Goal: Task Accomplishment & Management: Manage account settings

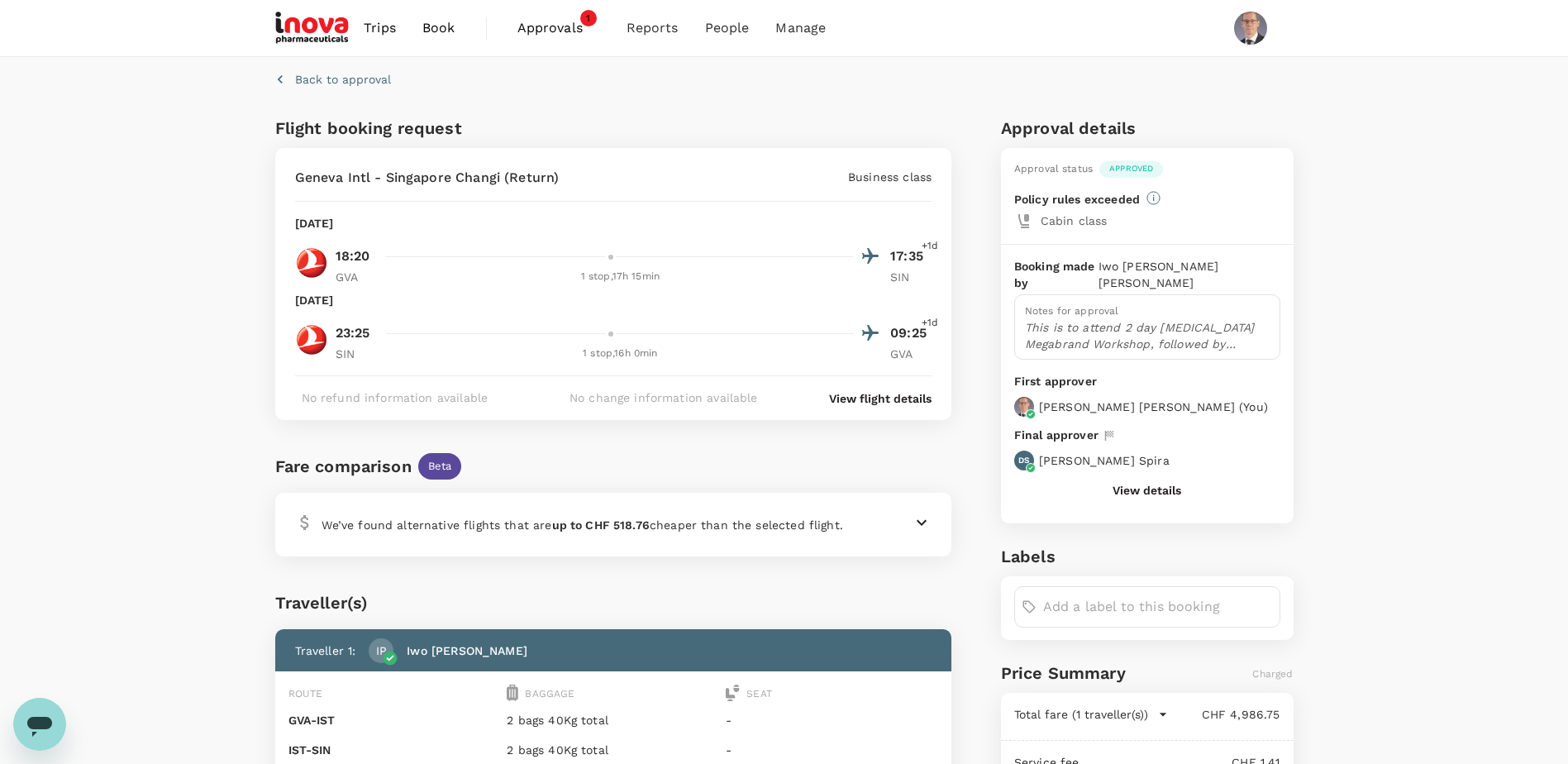
click at [544, 22] on span "Approvals" at bounding box center [558, 28] width 83 height 20
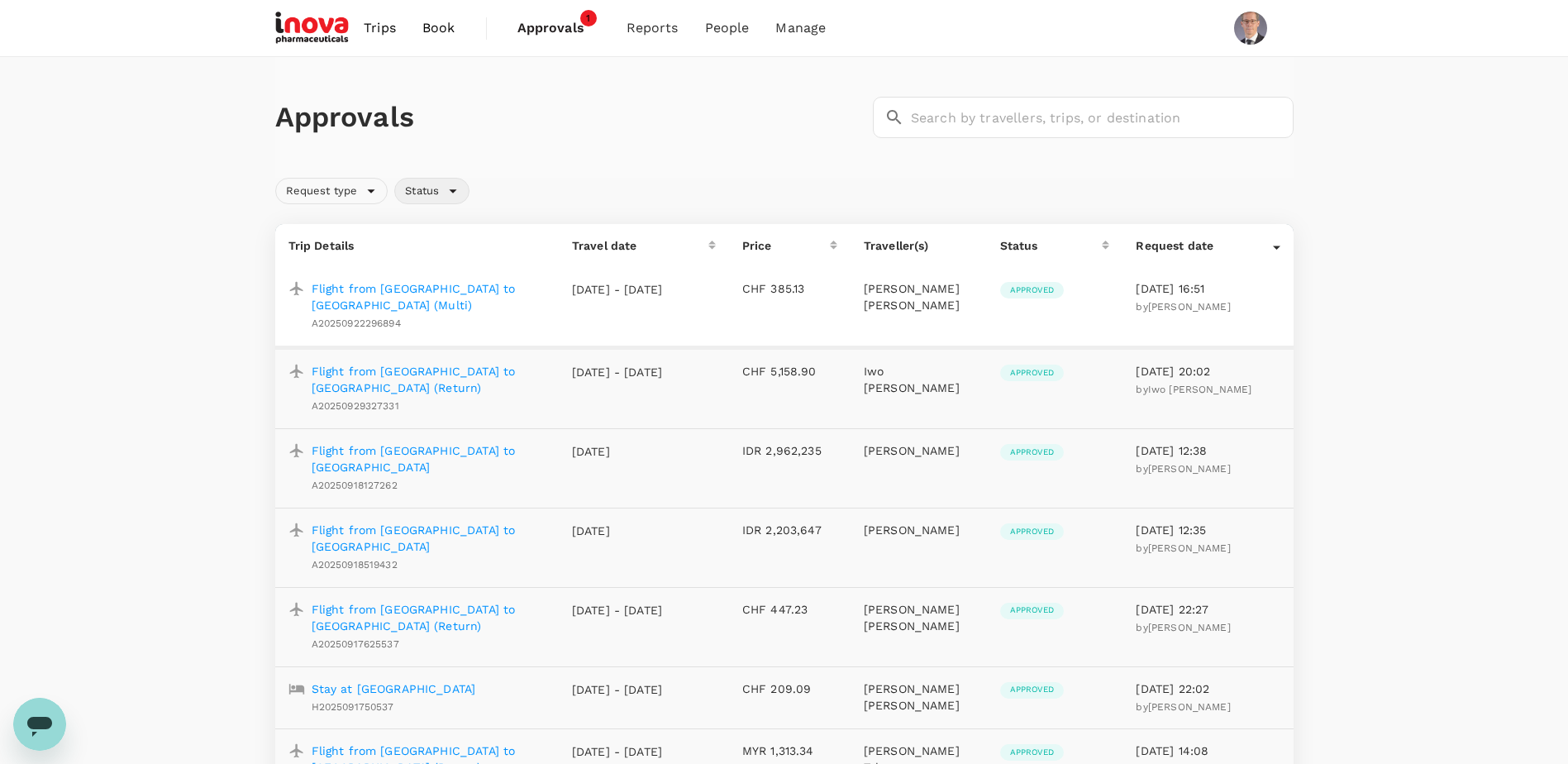
click at [458, 191] on div "Status" at bounding box center [432, 191] width 75 height 26
click at [464, 226] on span "Pending" at bounding box center [458, 228] width 52 height 20
click at [432, 226] on input "Pending" at bounding box center [416, 228] width 35 height 35
checkbox input "true"
click at [531, 146] on div "Approvals ​ ​" at bounding box center [784, 117] width 1018 height 121
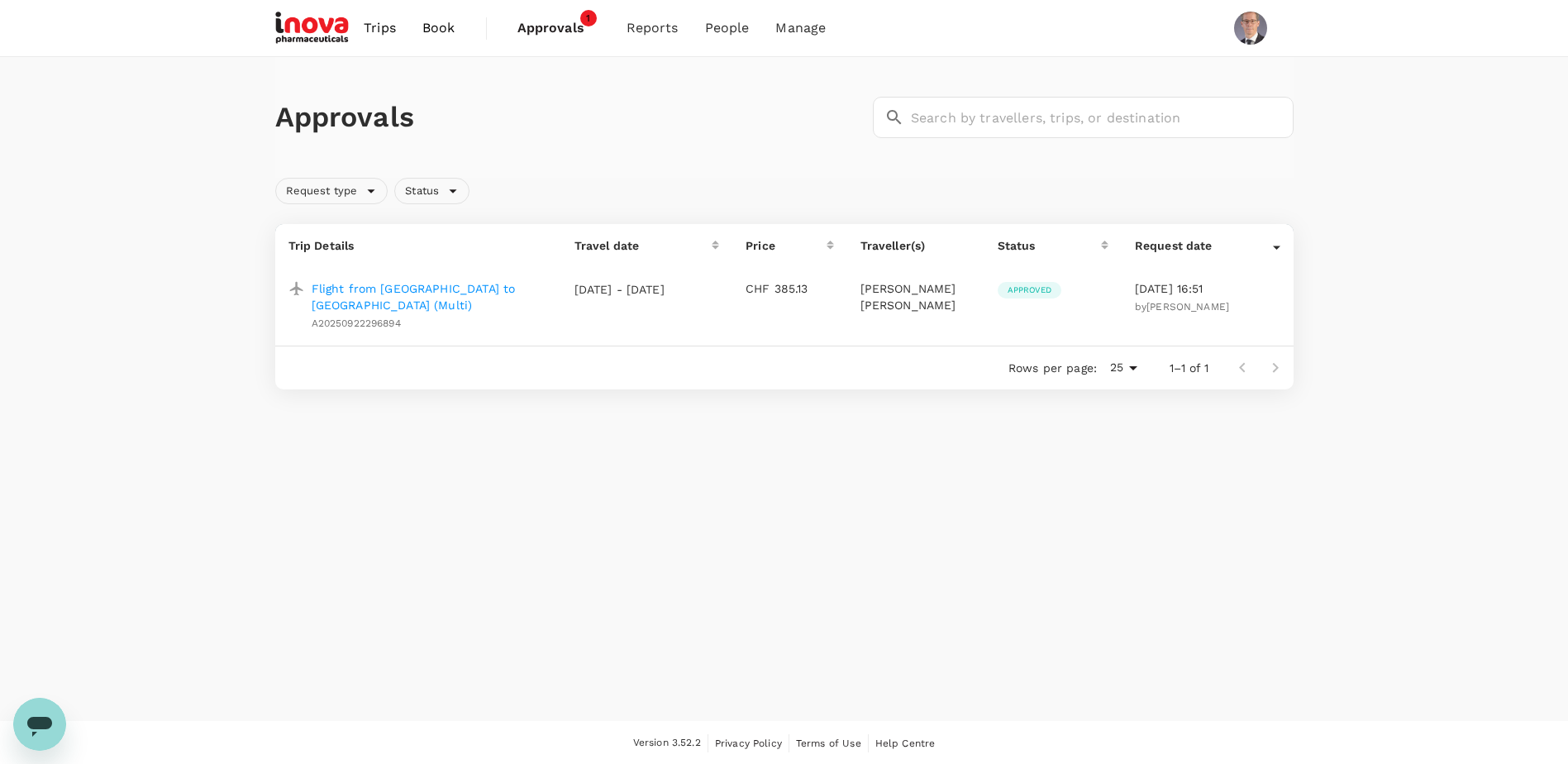
click at [448, 286] on p "Flight from [GEOGRAPHIC_DATA] to [GEOGRAPHIC_DATA] (Multi)" at bounding box center [429, 297] width 236 height 33
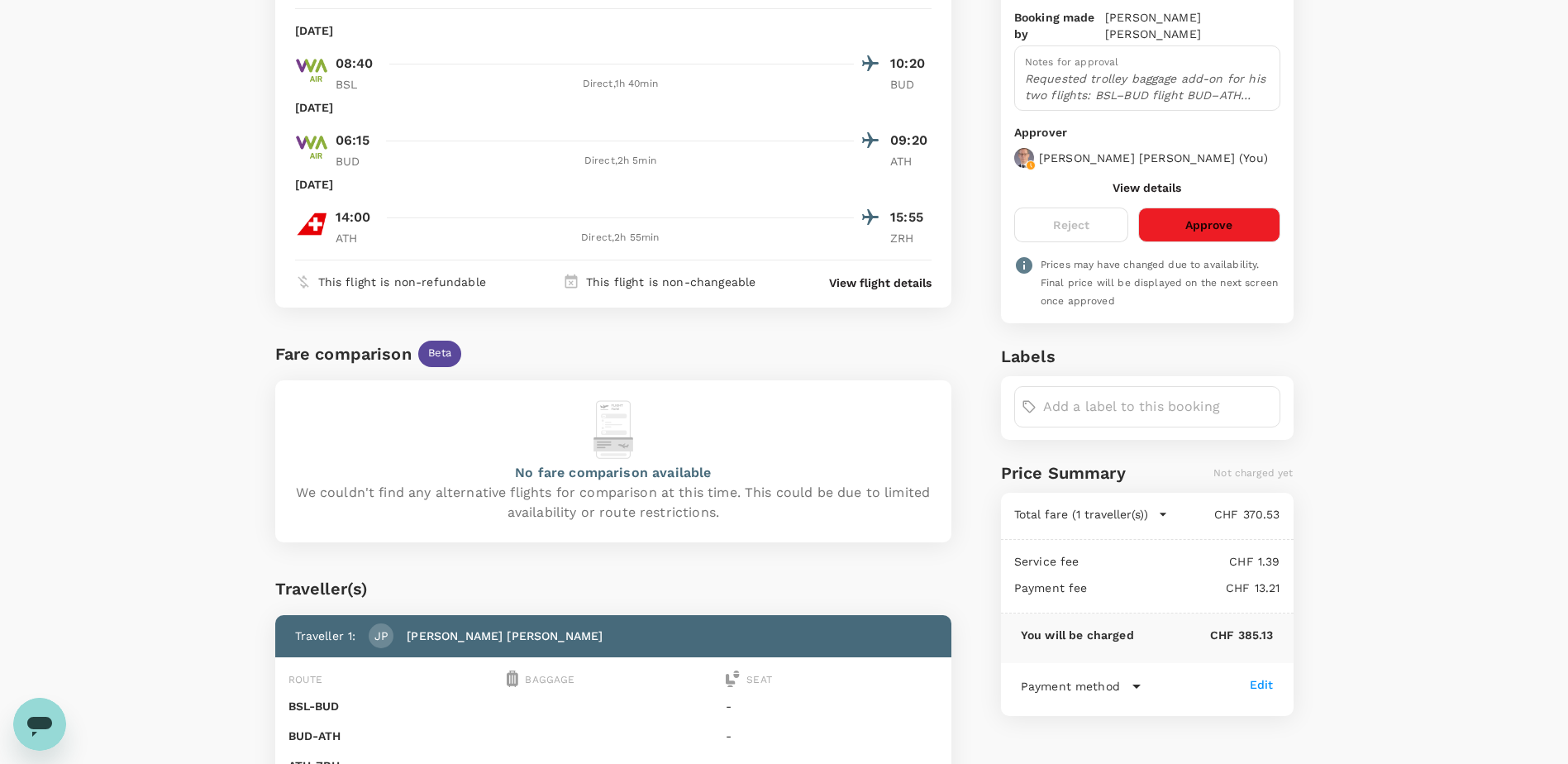
scroll to position [248, 0]
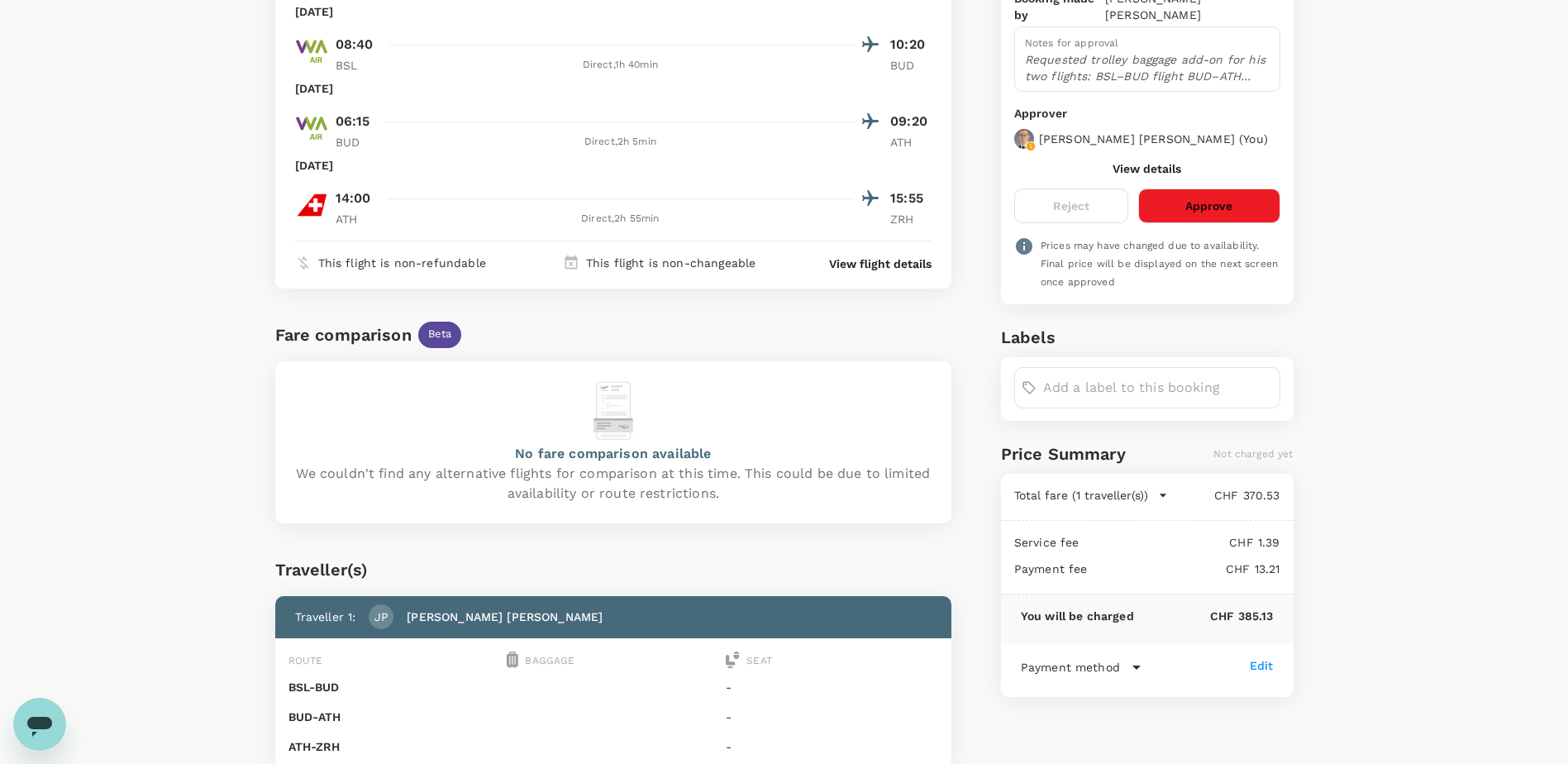
click at [1216, 193] on button "Approve" at bounding box center [1209, 206] width 141 height 35
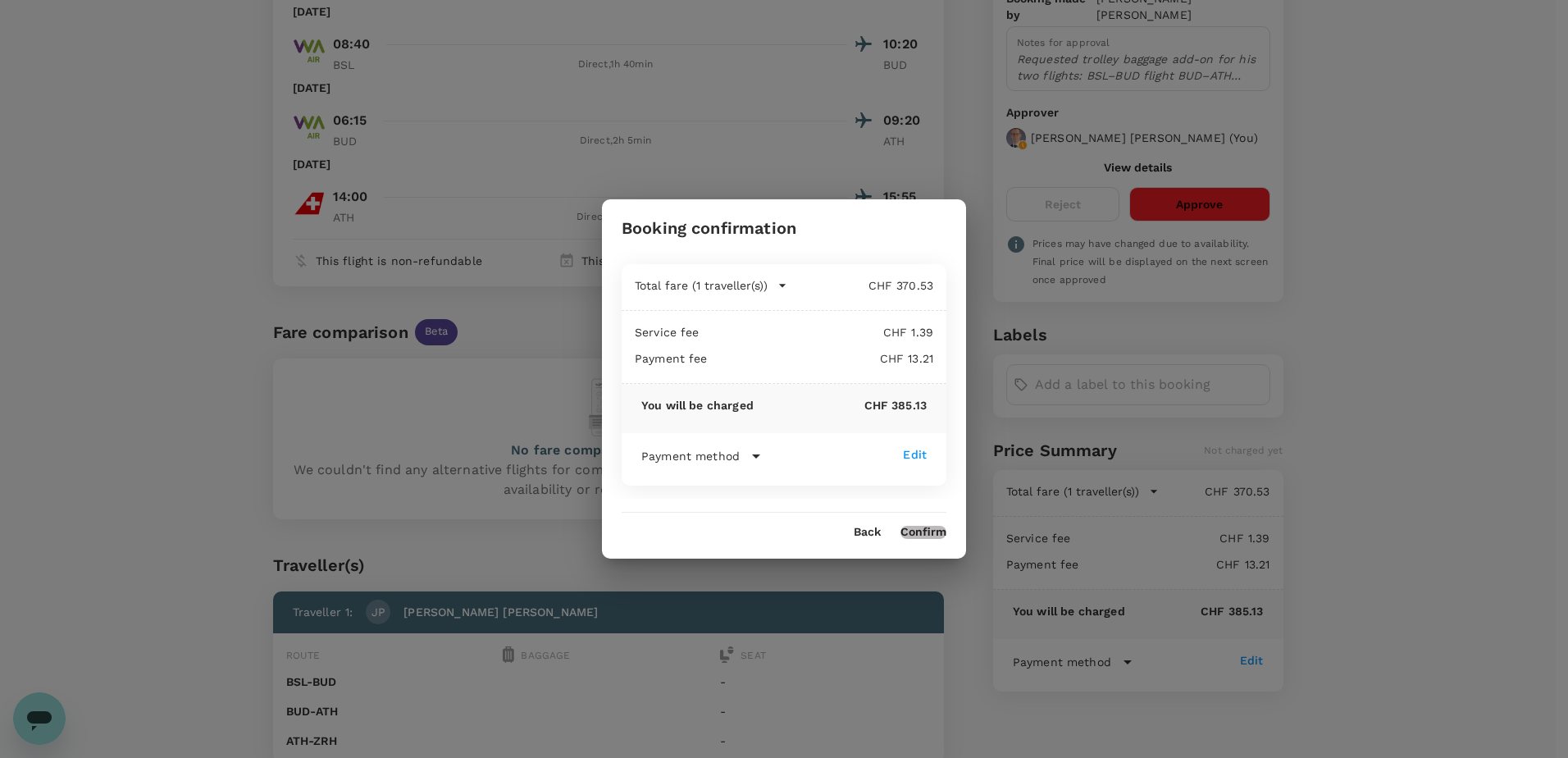
click at [925, 530] on button "Confirm" at bounding box center [923, 532] width 46 height 13
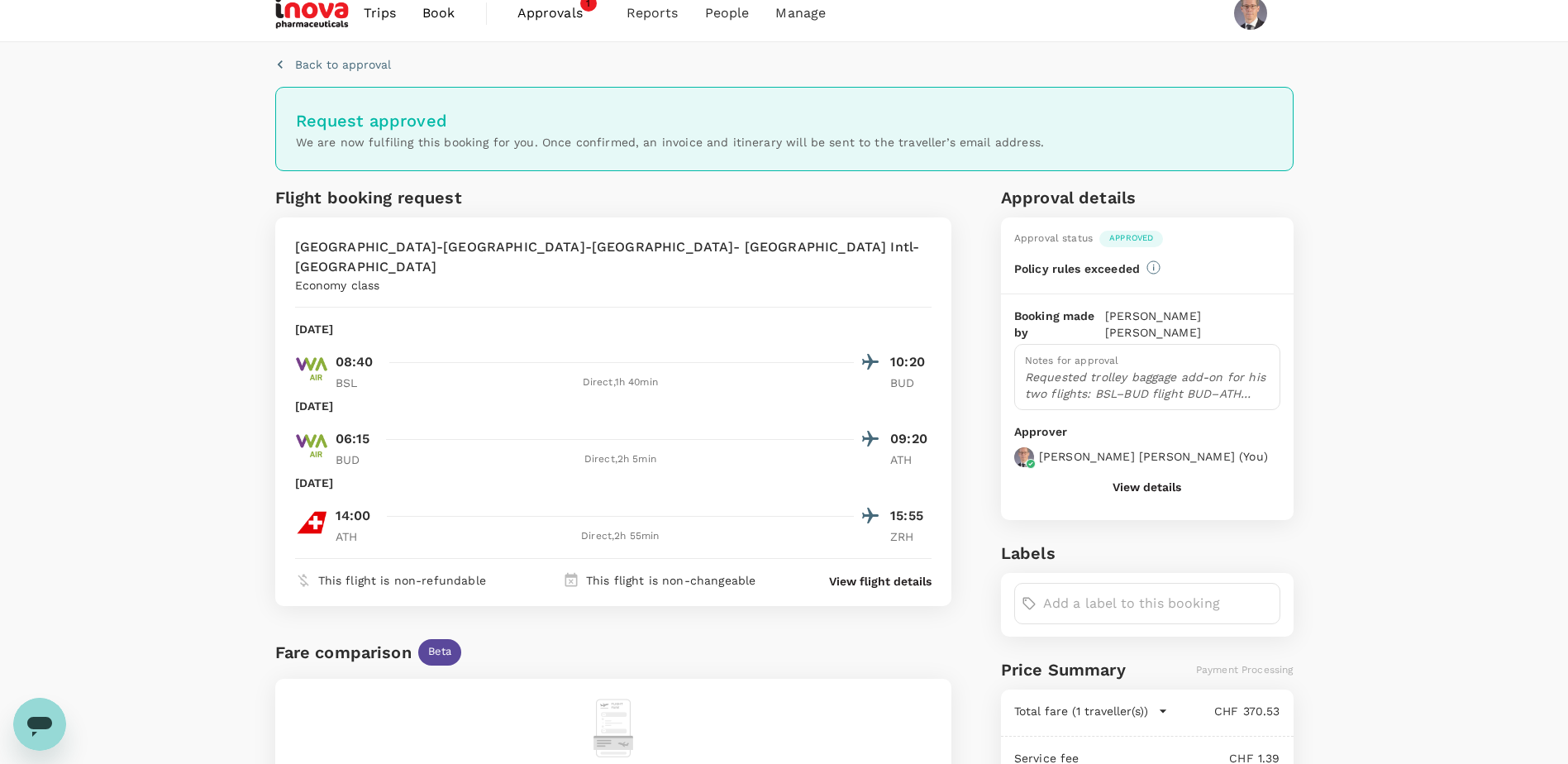
scroll to position [0, 0]
